Goal: Check status: Check status

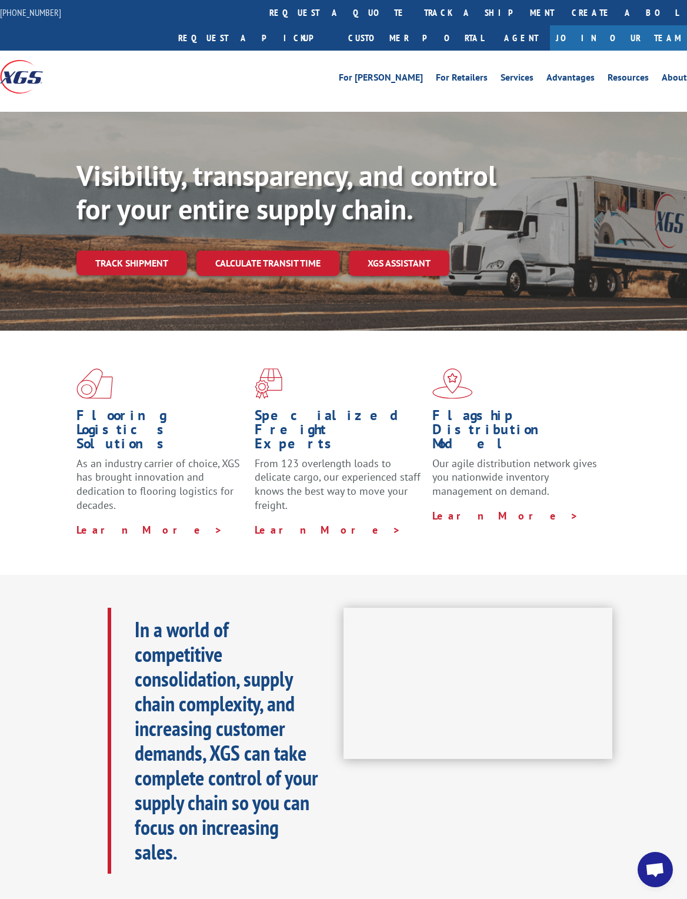
click at [128, 251] on link "Track shipment" at bounding box center [131, 263] width 111 height 25
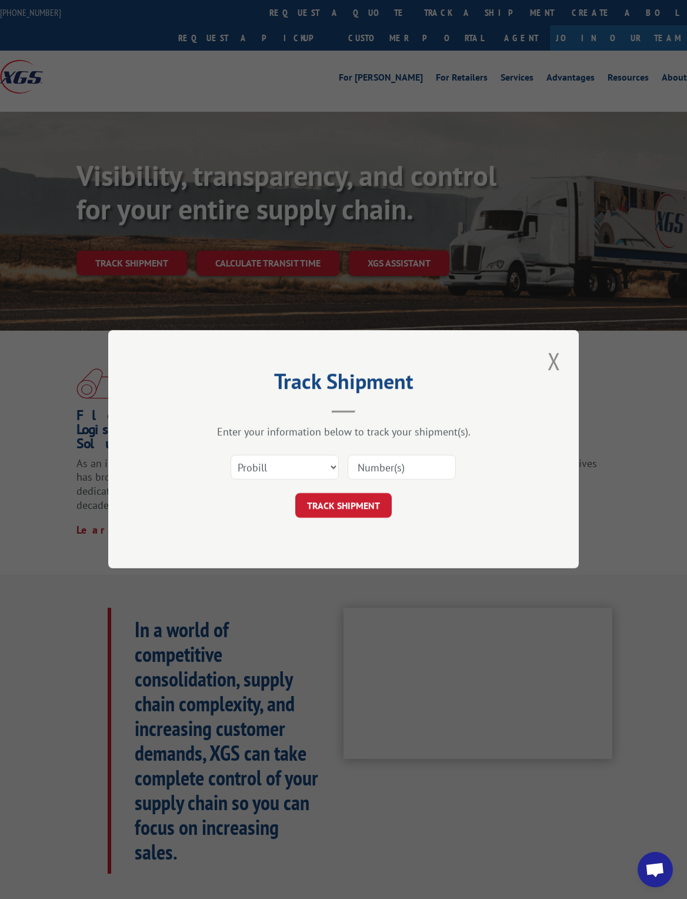
click at [424, 471] on input at bounding box center [402, 467] width 108 height 25
type input "1720-7893"
click at [352, 516] on button "TRACK SHIPMENT" at bounding box center [343, 506] width 96 height 25
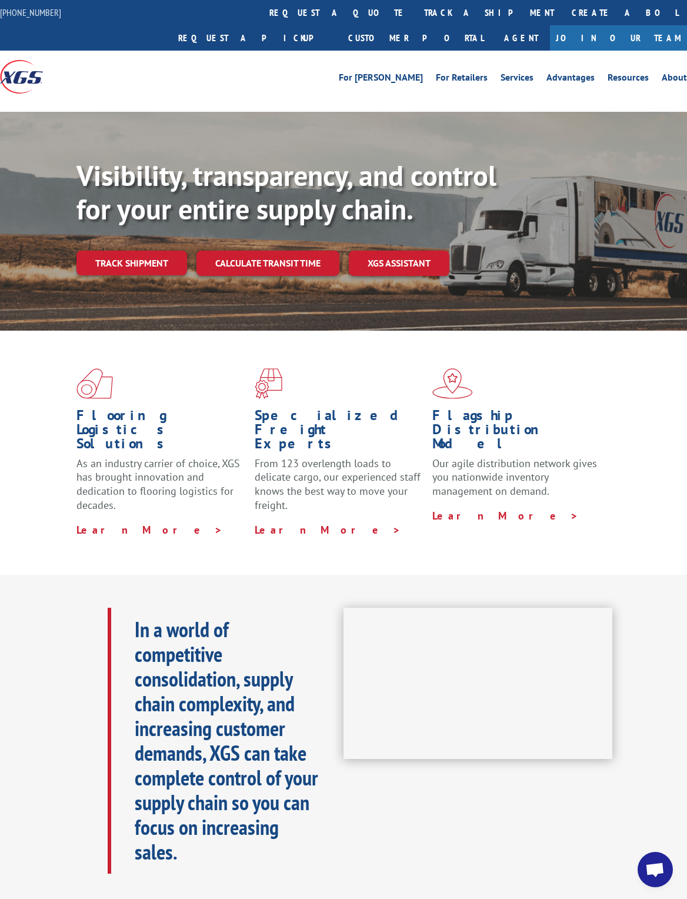
click at [146, 251] on link "Track shipment" at bounding box center [131, 263] width 111 height 25
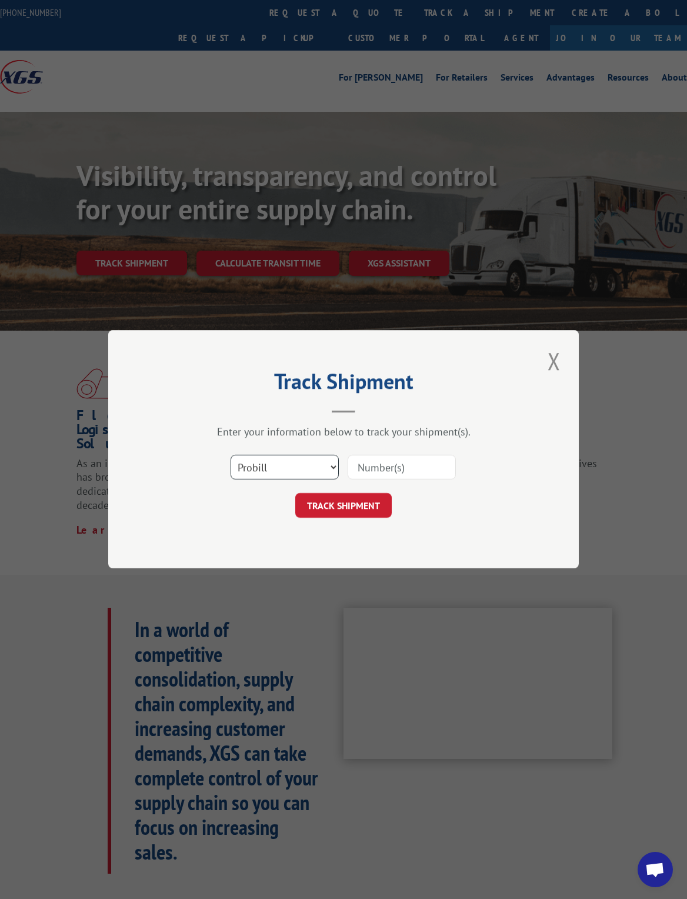
click at [309, 472] on select "Select category... Probill BOL PO" at bounding box center [285, 467] width 108 height 25
select select "bol"
click at [421, 471] on input at bounding box center [402, 467] width 108 height 25
type input "169-644-2014"
click at [352, 512] on button "TRACK SHIPMENT" at bounding box center [343, 506] width 96 height 25
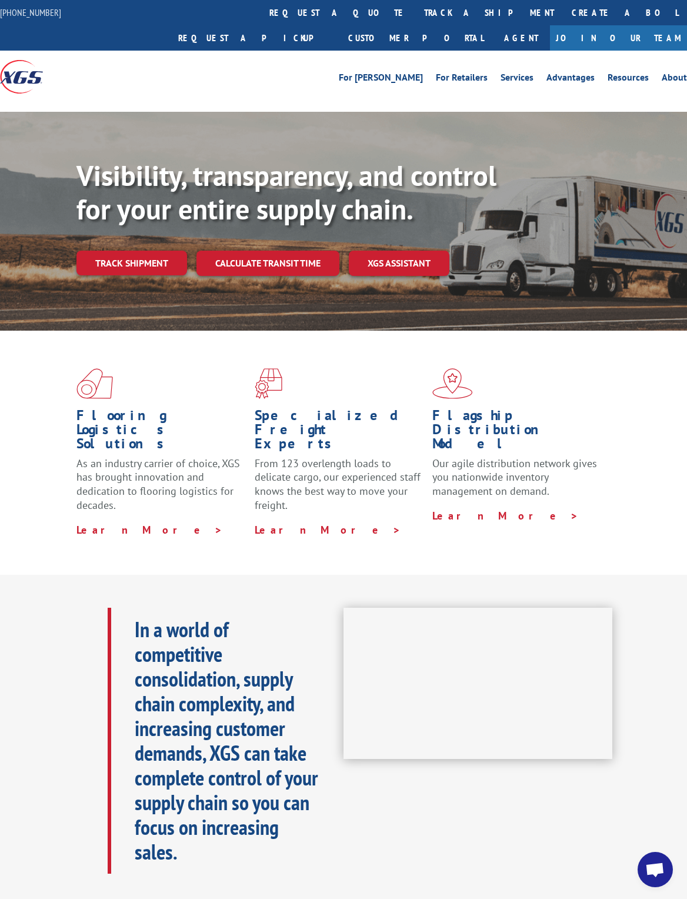
click at [138, 251] on link "Track shipment" at bounding box center [131, 263] width 111 height 25
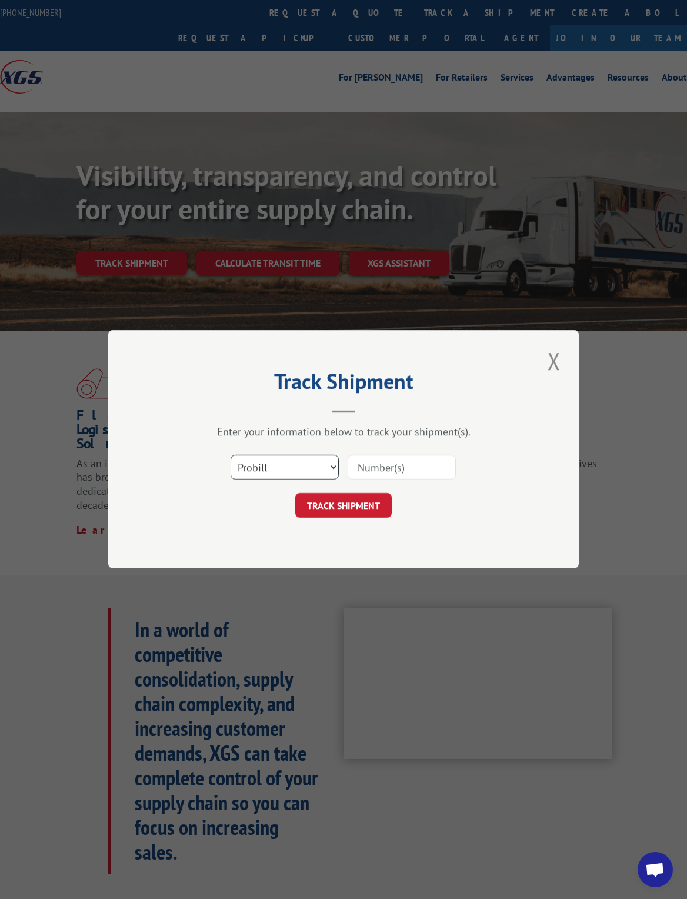
click at [327, 471] on select "Select category... Probill BOL PO" at bounding box center [285, 467] width 108 height 25
select select "bol"
click at [399, 462] on input at bounding box center [402, 467] width 108 height 25
click at [441, 469] on input "169-644-2014" at bounding box center [402, 467] width 108 height 25
click at [492, 525] on div "Track Shipment Enter your information below to track your shipment(s). Select c…" at bounding box center [343, 449] width 471 height 238
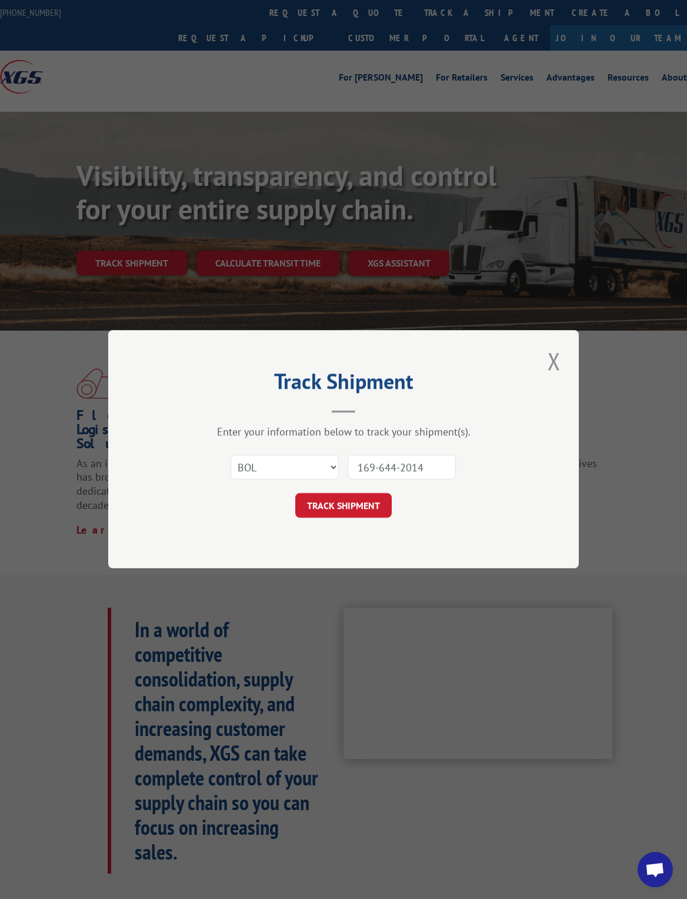
click at [387, 478] on input "169-644-2014" at bounding box center [402, 467] width 108 height 25
click at [394, 475] on input "169-644-2014" at bounding box center [402, 467] width 108 height 25
click at [402, 468] on input "169-644-2014" at bounding box center [402, 467] width 108 height 25
click at [377, 467] on input "169-6442014" at bounding box center [402, 467] width 108 height 25
click at [371, 462] on input "169-6442014" at bounding box center [402, 467] width 108 height 25
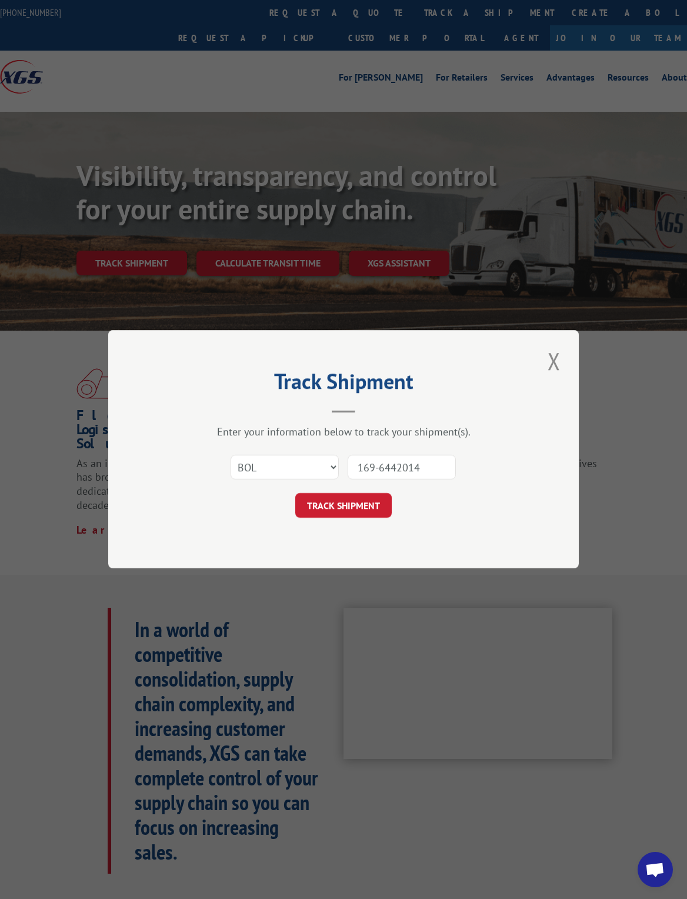
type input "1696442014"
click at [437, 462] on input "1696442014" at bounding box center [402, 467] width 108 height 25
click at [347, 504] on button "TRACK SHIPMENT" at bounding box center [343, 506] width 96 height 25
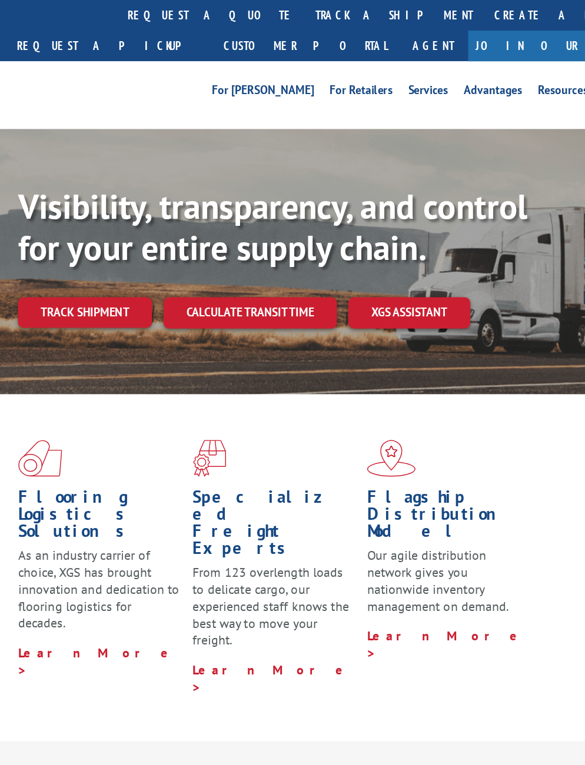
click at [76, 260] on link "Track shipment" at bounding box center [131, 257] width 111 height 25
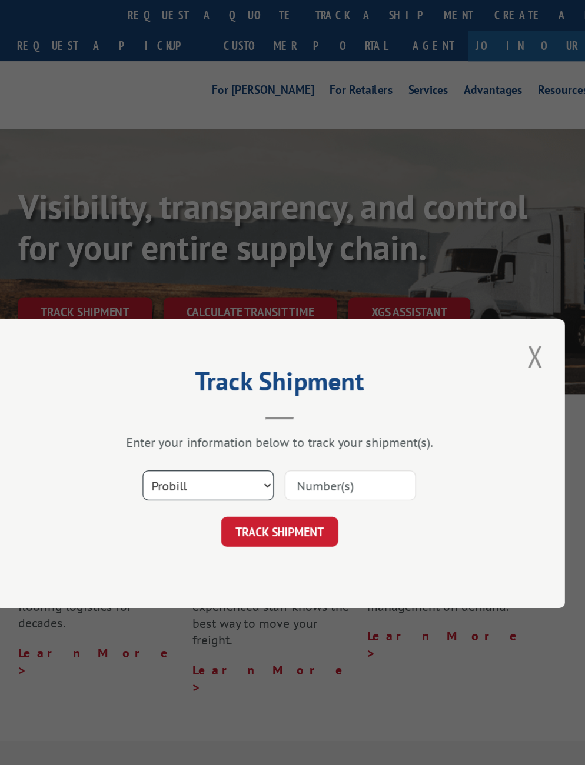
click at [218, 395] on select "Select category... Probill BOL PO" at bounding box center [233, 400] width 108 height 25
select select "bol"
click at [308, 405] on input at bounding box center [351, 400] width 108 height 25
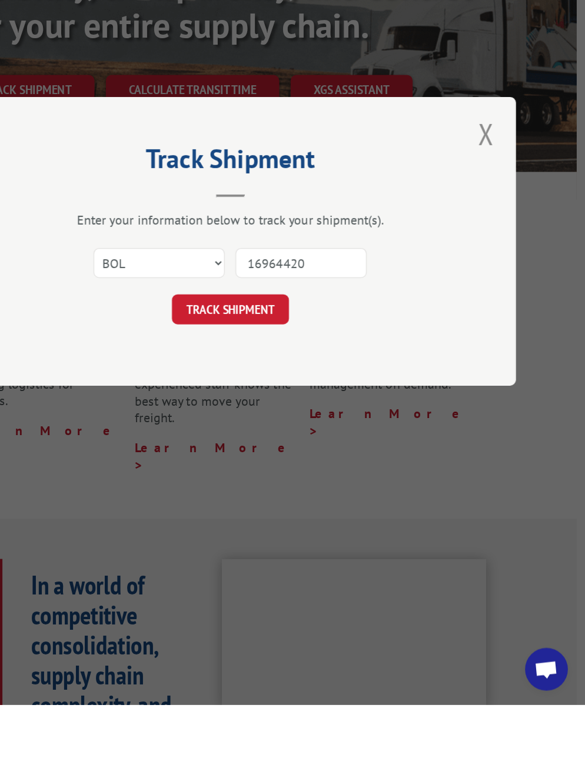
type input "169-644-2014"
click at [244, 427] on button "TRACK SHIPMENT" at bounding box center [292, 439] width 96 height 25
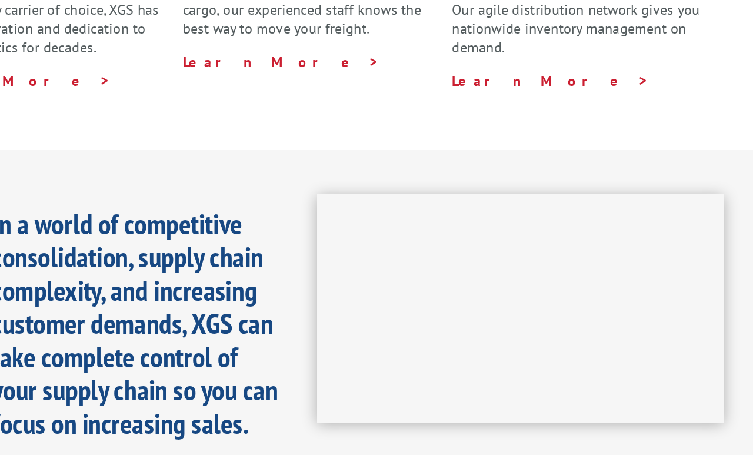
scroll to position [370, 7]
